Goal: Transaction & Acquisition: Purchase product/service

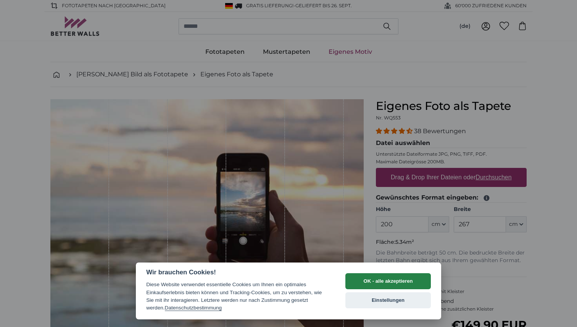
click at [406, 284] on button "OK - alle akzeptieren" at bounding box center [387, 281] width 85 height 16
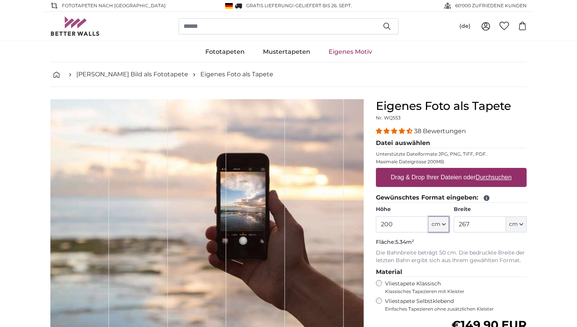
click at [439, 223] on span "cm" at bounding box center [436, 225] width 9 height 8
click at [404, 225] on input "200" at bounding box center [402, 224] width 52 height 16
type input "250"
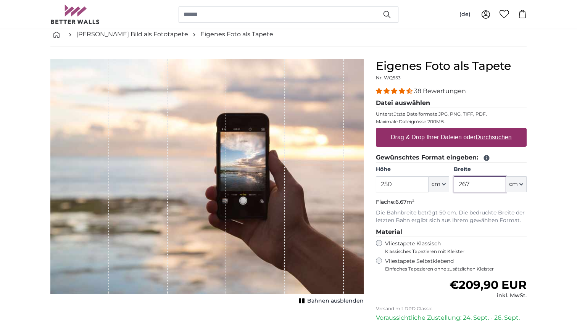
click at [464, 185] on input "267" at bounding box center [480, 184] width 52 height 16
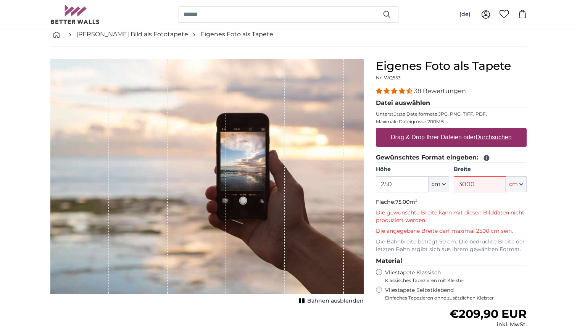
click at [467, 184] on input "3000" at bounding box center [480, 184] width 52 height 16
type input "250"
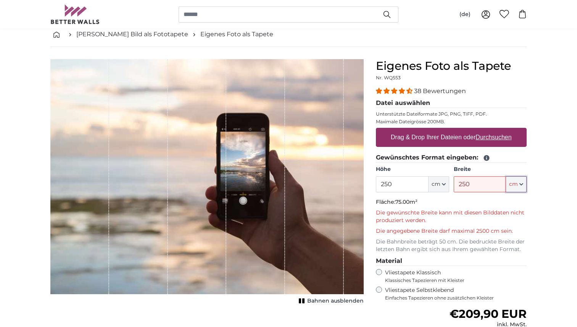
click at [526, 179] on button "cm" at bounding box center [516, 184] width 21 height 16
